Goal: Check status: Check status

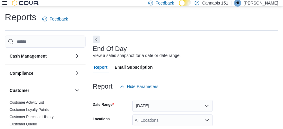
scroll to position [180, 0]
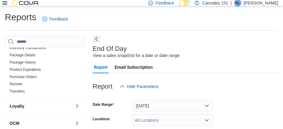
click at [233, 51] on div "End Of Day View a sales snapshot for a date or date range." at bounding box center [184, 52] width 183 height 14
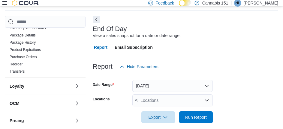
scroll to position [60, 0]
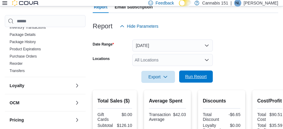
click at [199, 82] on span "Run Report" at bounding box center [196, 76] width 26 height 12
click at [186, 72] on span "Run Report" at bounding box center [196, 76] width 26 height 12
click at [273, 62] on form "Date Range [DATE] Locations All Locations Export Run Report" at bounding box center [186, 57] width 186 height 50
click at [190, 79] on span "Run Report" at bounding box center [196, 76] width 22 height 6
click at [201, 83] on div at bounding box center [186, 86] width 186 height 7
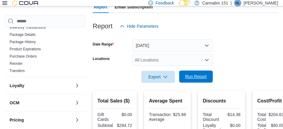
click at [196, 75] on span "Run Report" at bounding box center [196, 76] width 22 height 6
drag, startPoint x: 204, startPoint y: 65, endPoint x: 201, endPoint y: 65, distance: 3.0
click at [204, 65] on form "Date Range [DATE] Locations All Locations Export Run Report" at bounding box center [186, 57] width 186 height 50
click at [188, 77] on span "Run Report" at bounding box center [196, 76] width 22 height 6
drag, startPoint x: 201, startPoint y: 78, endPoint x: 203, endPoint y: 76, distance: 3.4
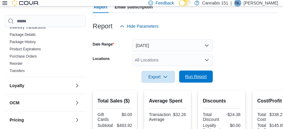
click at [202, 76] on span "Run Report" at bounding box center [196, 76] width 22 height 6
click at [205, 78] on span "Run Report" at bounding box center [196, 76] width 22 height 6
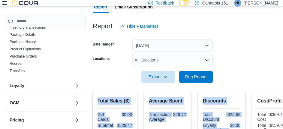
drag, startPoint x: 257, startPoint y: 178, endPoint x: 246, endPoint y: 178, distance: 10.2
click at [246, 69] on html "Feedback Dark Mode Cannabis 151 | NL [PERSON_NAME] Reports Feedback Cash Manage…" at bounding box center [141, 4] width 283 height 129
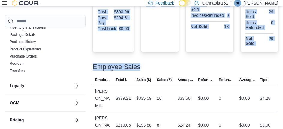
click at [212, 72] on div at bounding box center [186, 72] width 186 height 5
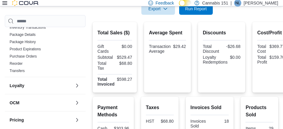
scroll to position [94, 0]
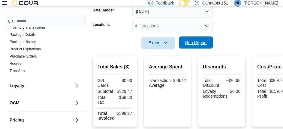
click at [197, 47] on span "Run Report" at bounding box center [196, 42] width 26 height 12
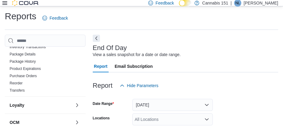
scroll to position [0, 0]
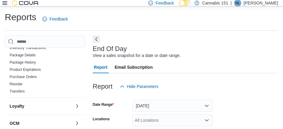
click at [184, 54] on div "End Of Day View a sales snapshot for a date or date range." at bounding box center [184, 52] width 183 height 14
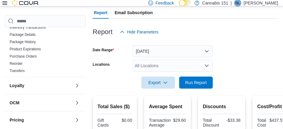
scroll to position [60, 0]
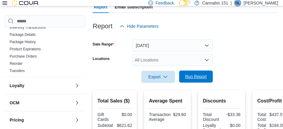
click at [188, 79] on span "Run Report" at bounding box center [196, 76] width 22 height 6
drag, startPoint x: 202, startPoint y: 79, endPoint x: 212, endPoint y: 84, distance: 11.2
click at [208, 73] on span "Run Report" at bounding box center [196, 76] width 26 height 12
drag, startPoint x: 205, startPoint y: 77, endPoint x: 201, endPoint y: 77, distance: 3.3
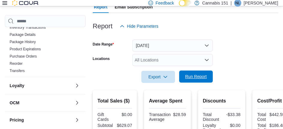
click at [205, 77] on span "Run Report" at bounding box center [196, 76] width 22 height 6
click at [188, 78] on span "Run Report" at bounding box center [196, 76] width 22 height 6
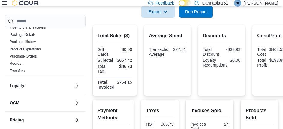
scroll to position [90, 0]
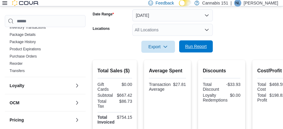
click at [190, 42] on span "Run Report" at bounding box center [196, 46] width 26 height 12
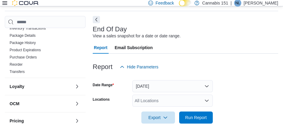
scroll to position [30, 0]
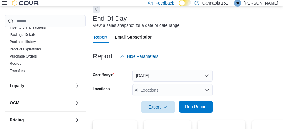
click at [196, 108] on span "Run Report" at bounding box center [196, 106] width 22 height 6
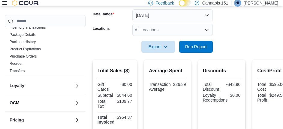
scroll to position [120, 0]
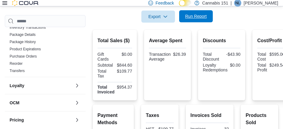
click at [202, 21] on span "Run Report" at bounding box center [196, 16] width 26 height 12
